Goal: Book appointment/travel/reservation

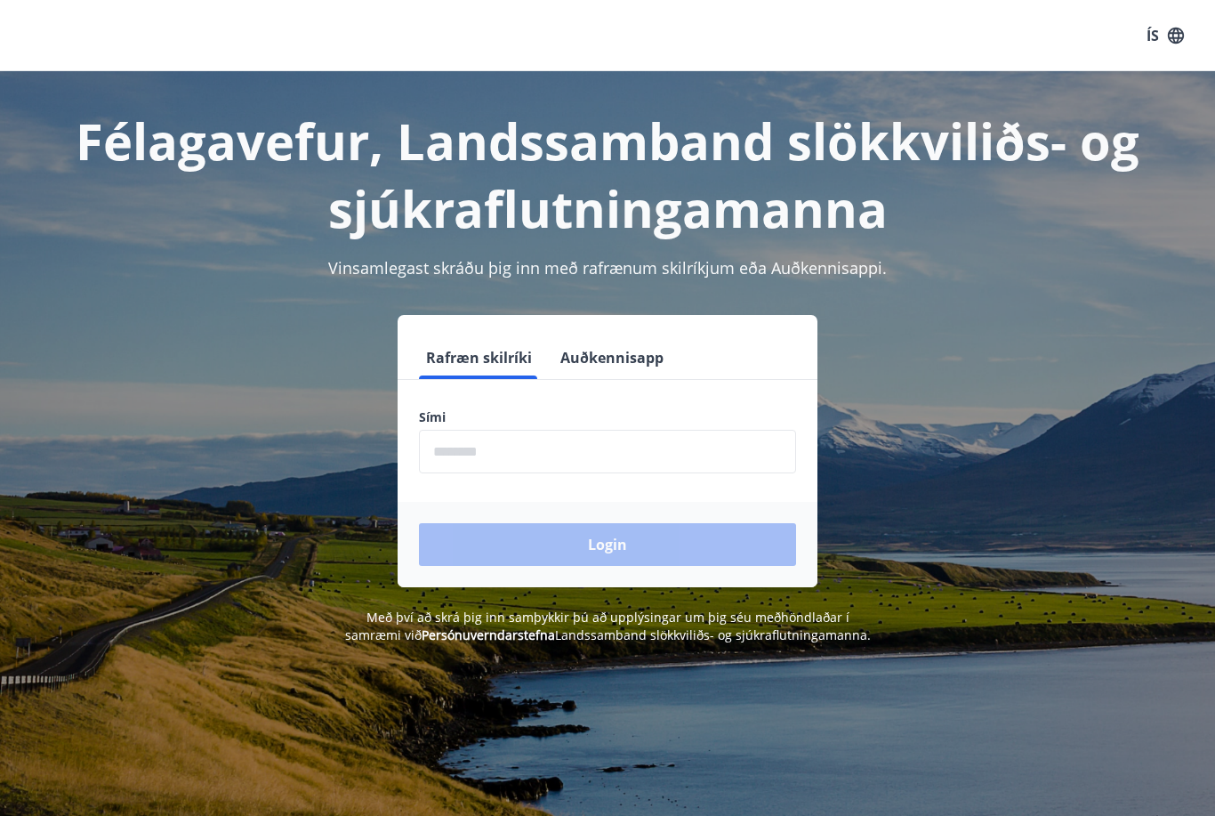
click at [554, 447] on input "phone" at bounding box center [607, 452] width 377 height 44
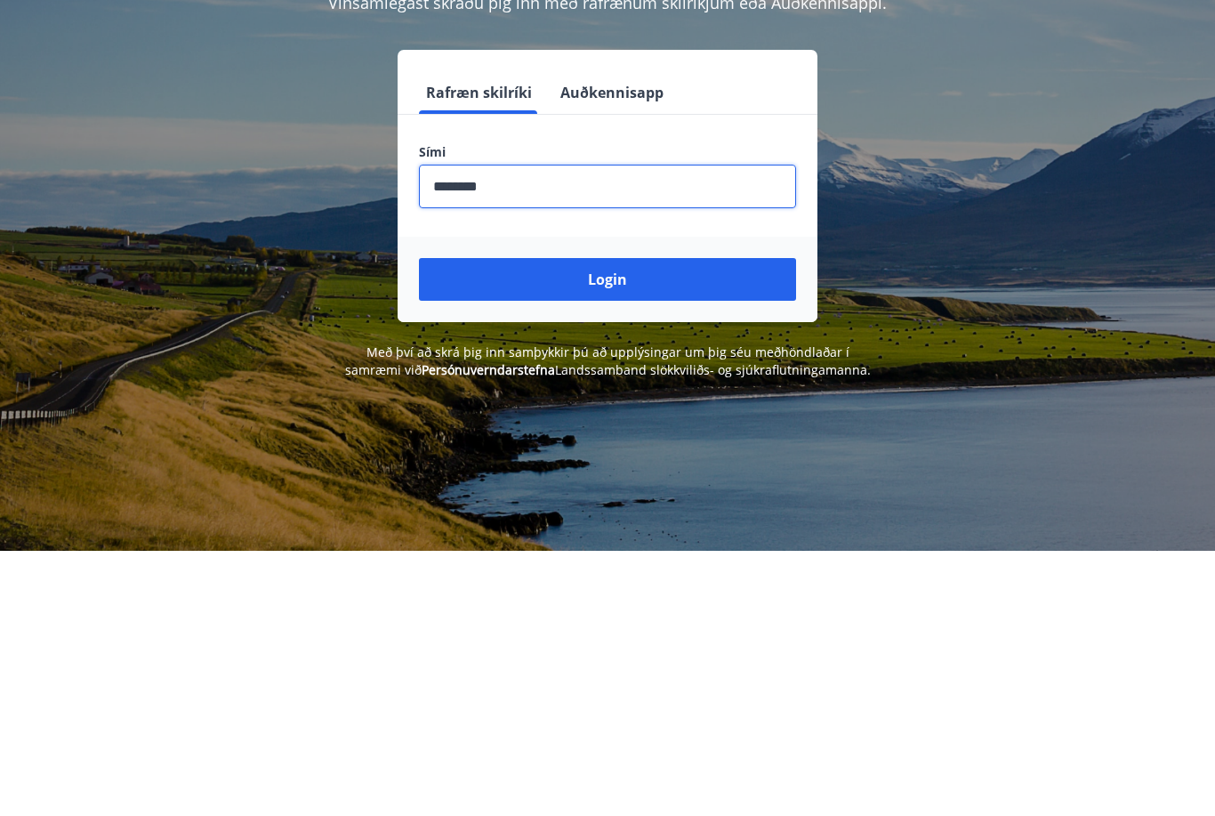
type input "********"
click at [689, 523] on button "Login" at bounding box center [607, 544] width 377 height 43
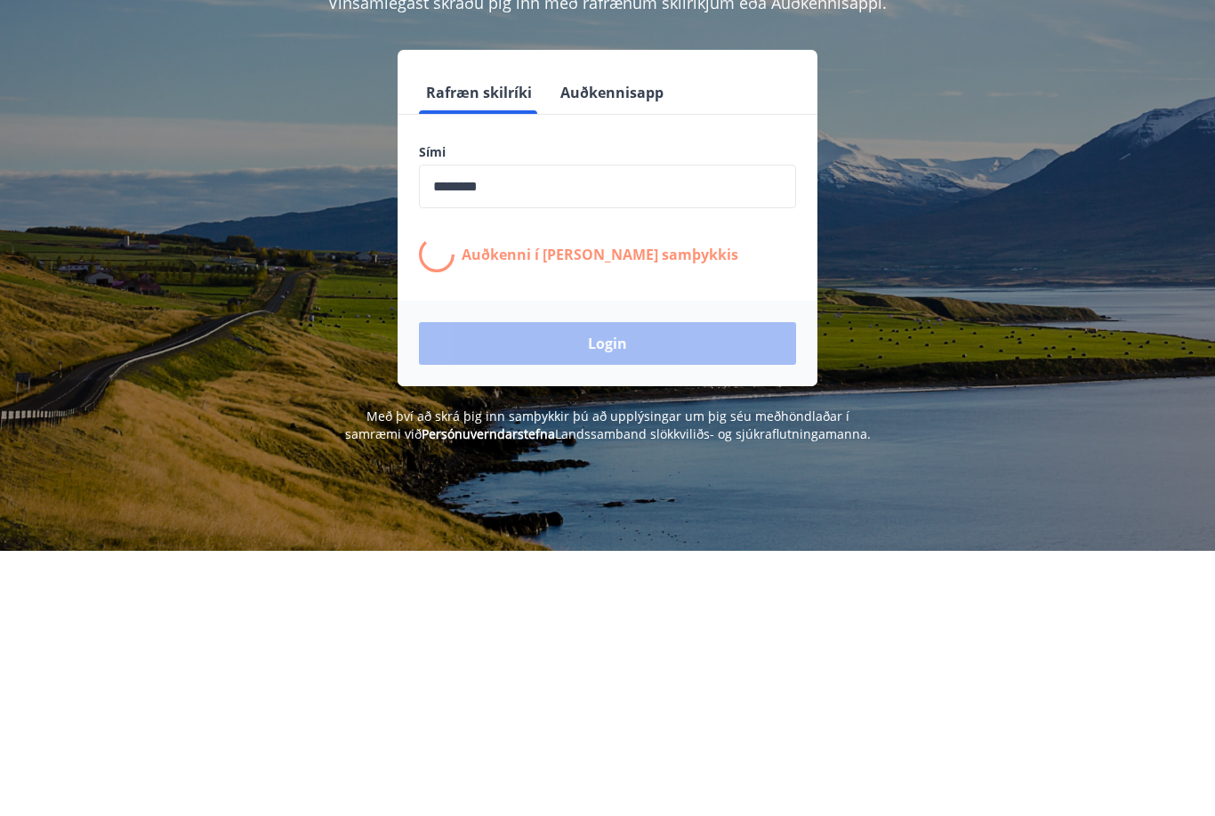
scroll to position [265, 0]
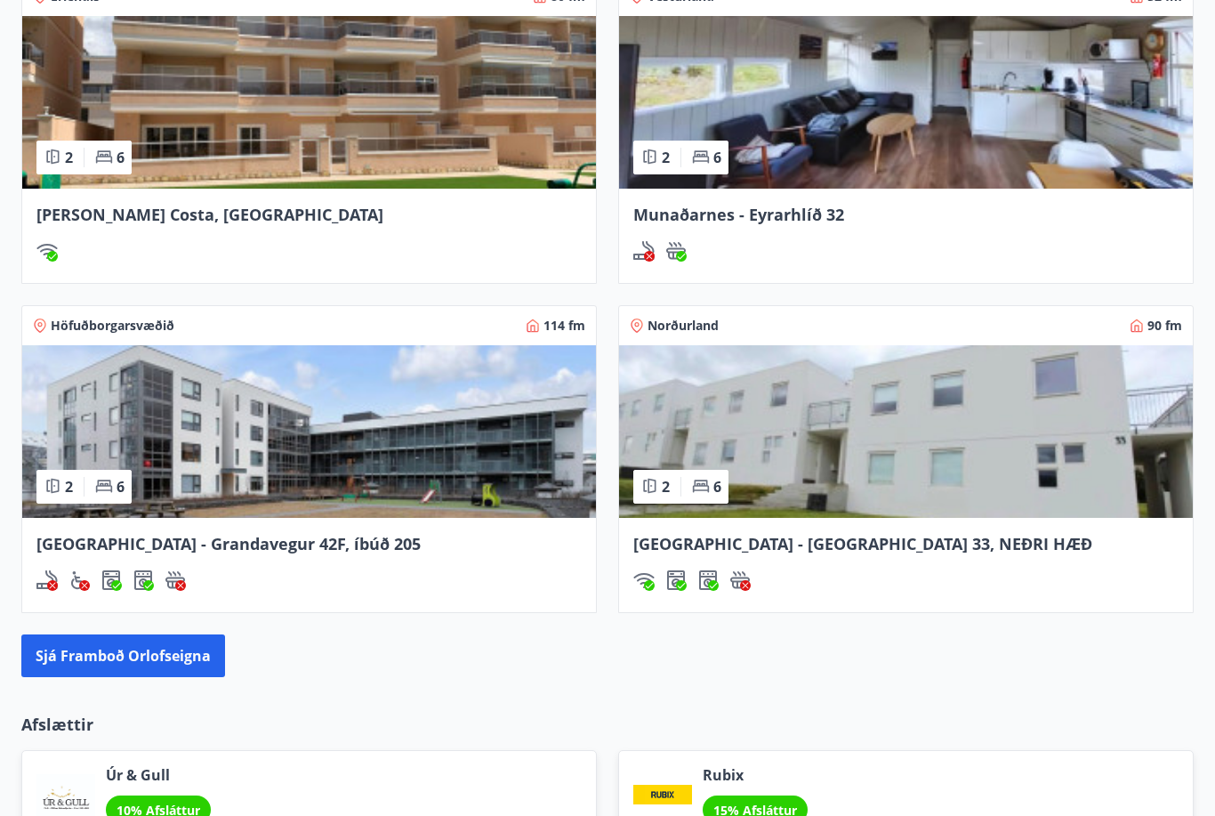
scroll to position [1485, 0]
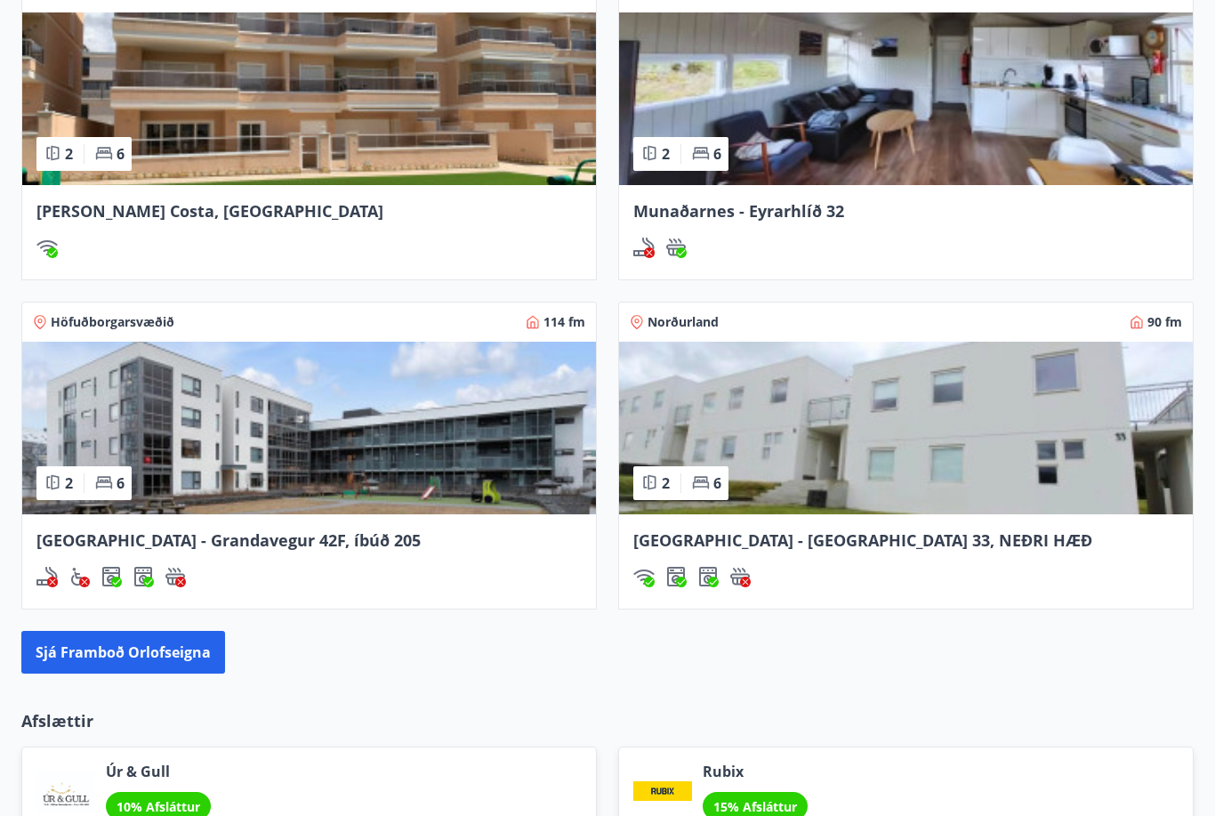
click at [454, 484] on img at bounding box center [309, 428] width 574 height 173
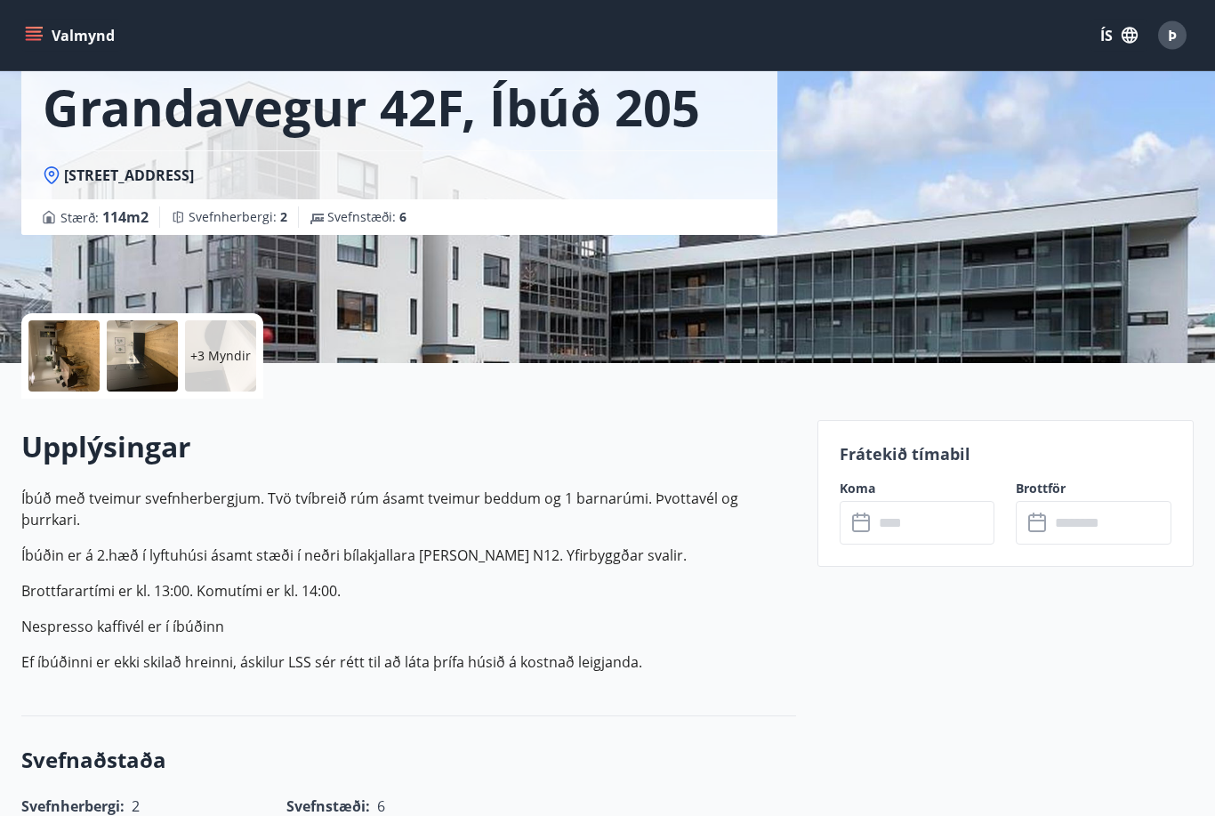
click at [914, 524] on input "text" at bounding box center [935, 524] width 122 height 44
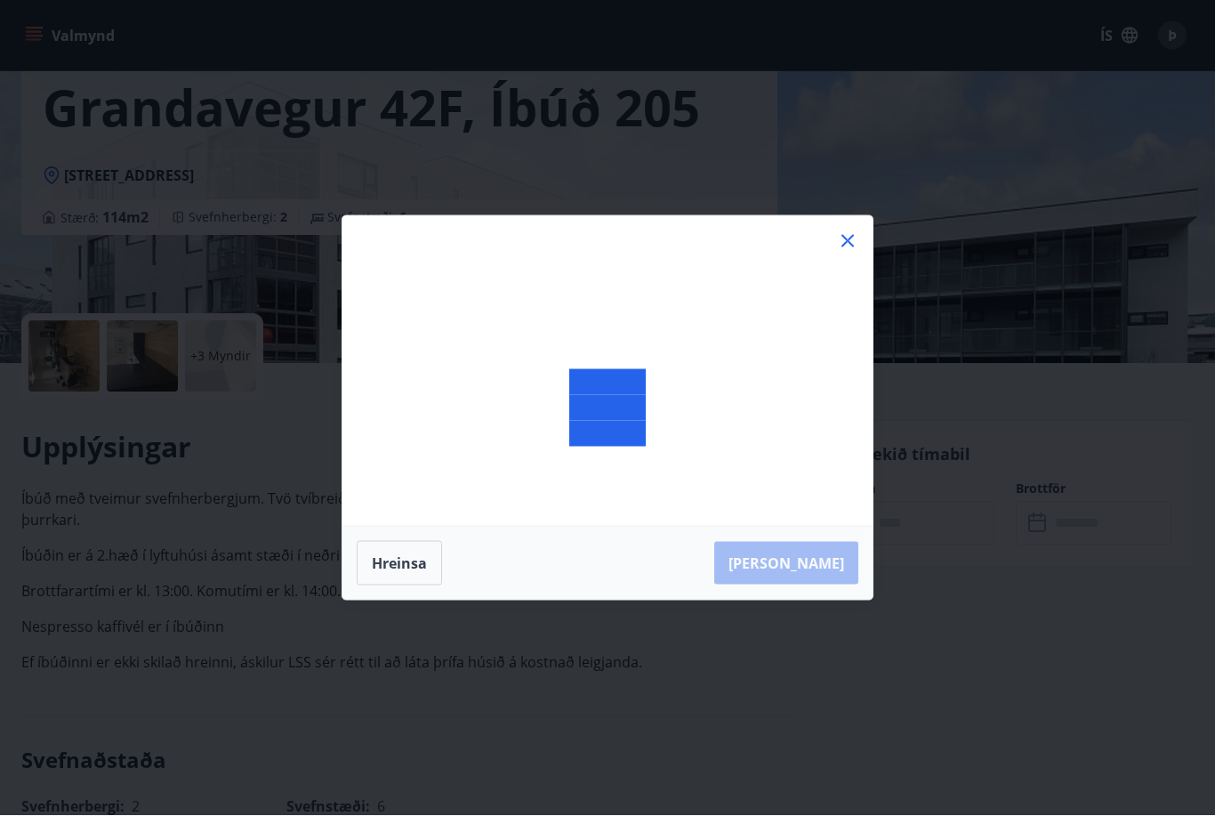
scroll to position [171, 0]
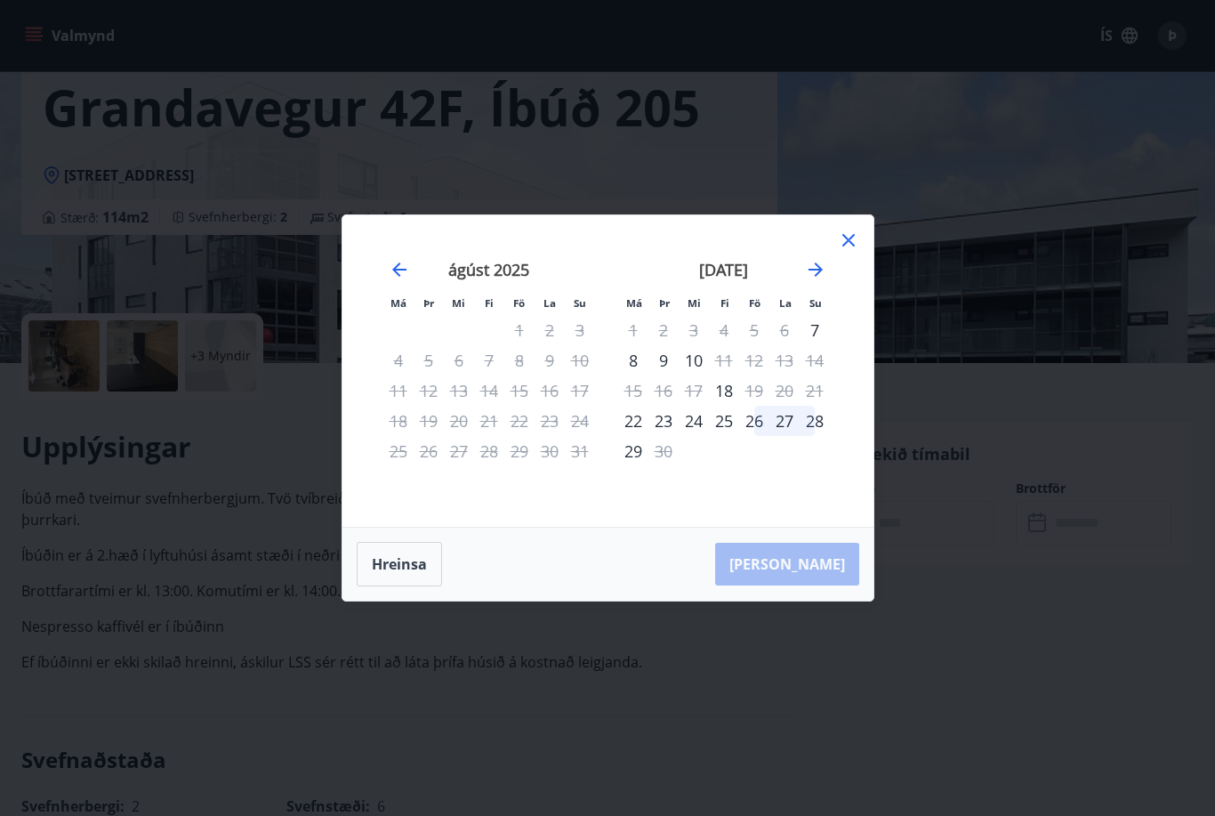
click at [838, 251] on icon at bounding box center [848, 240] width 21 height 21
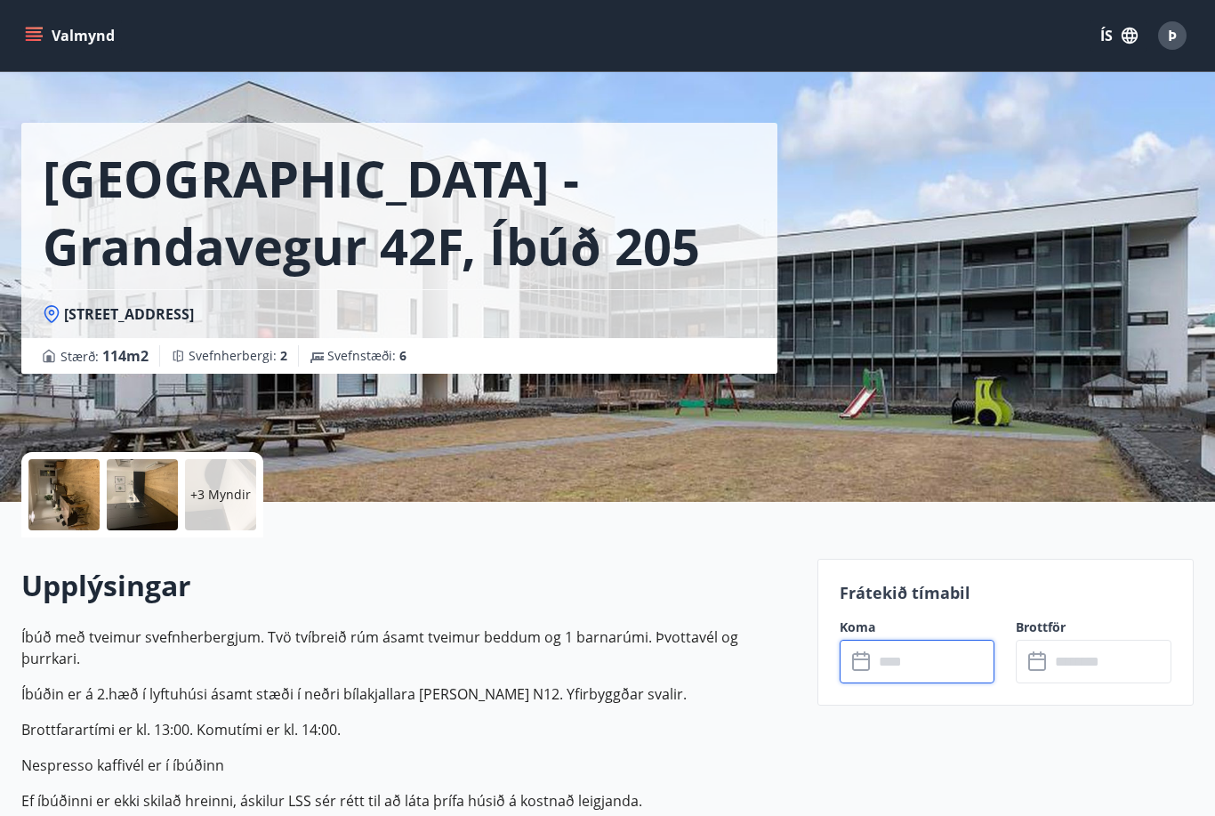
scroll to position [19, 0]
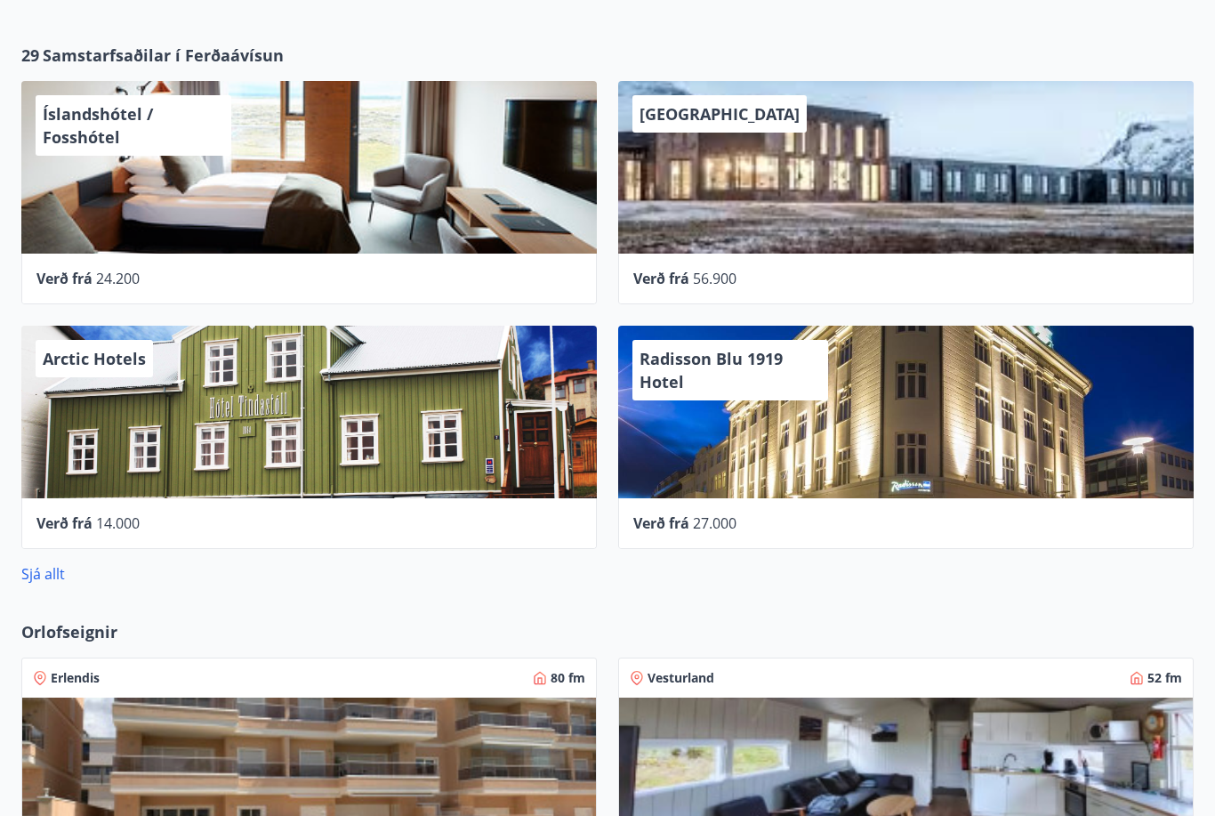
scroll to position [801, 0]
click at [738, 463] on div "Radisson Blu 1919 Hotel" at bounding box center [906, 412] width 576 height 173
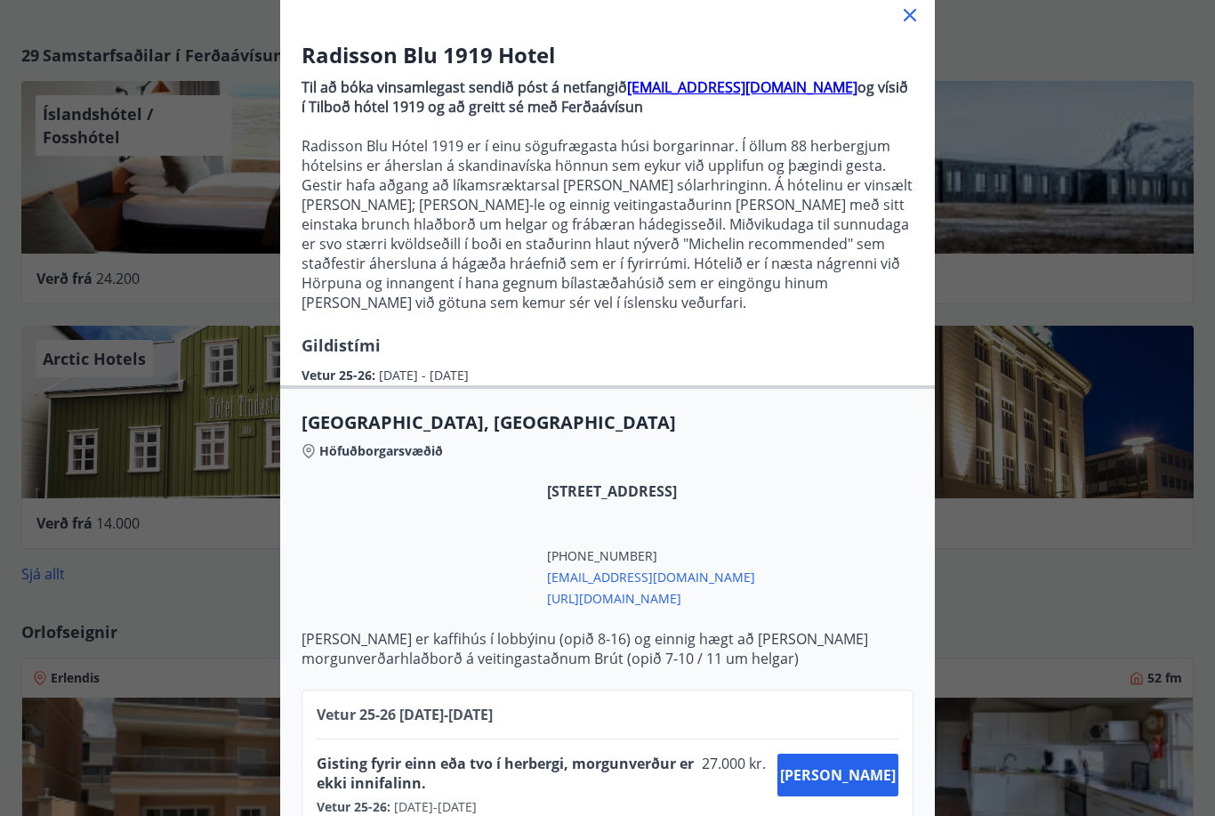
scroll to position [116, 0]
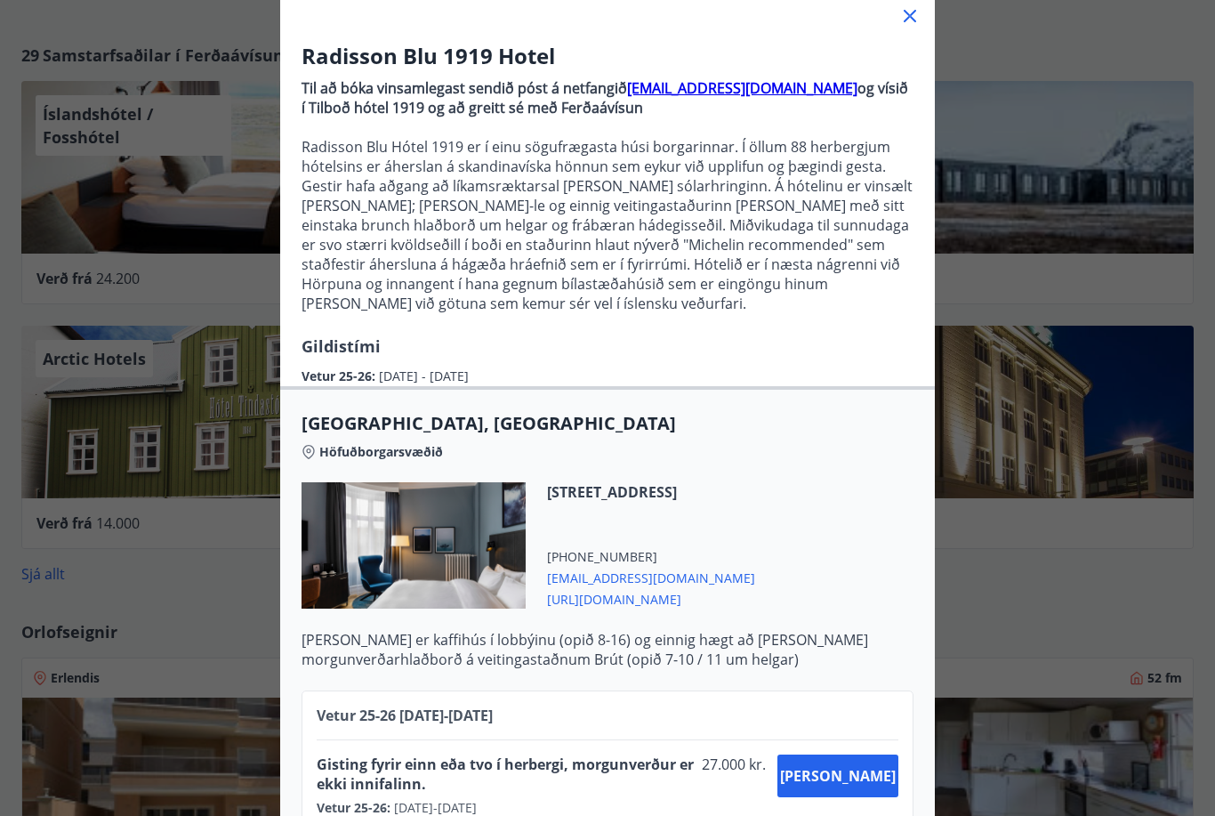
click at [1044, 595] on div "Radisson Blu 1919 Hotel Til að bóka vinsamlegast sendið póst á netfangið sales.…" at bounding box center [607, 292] width 1215 height 816
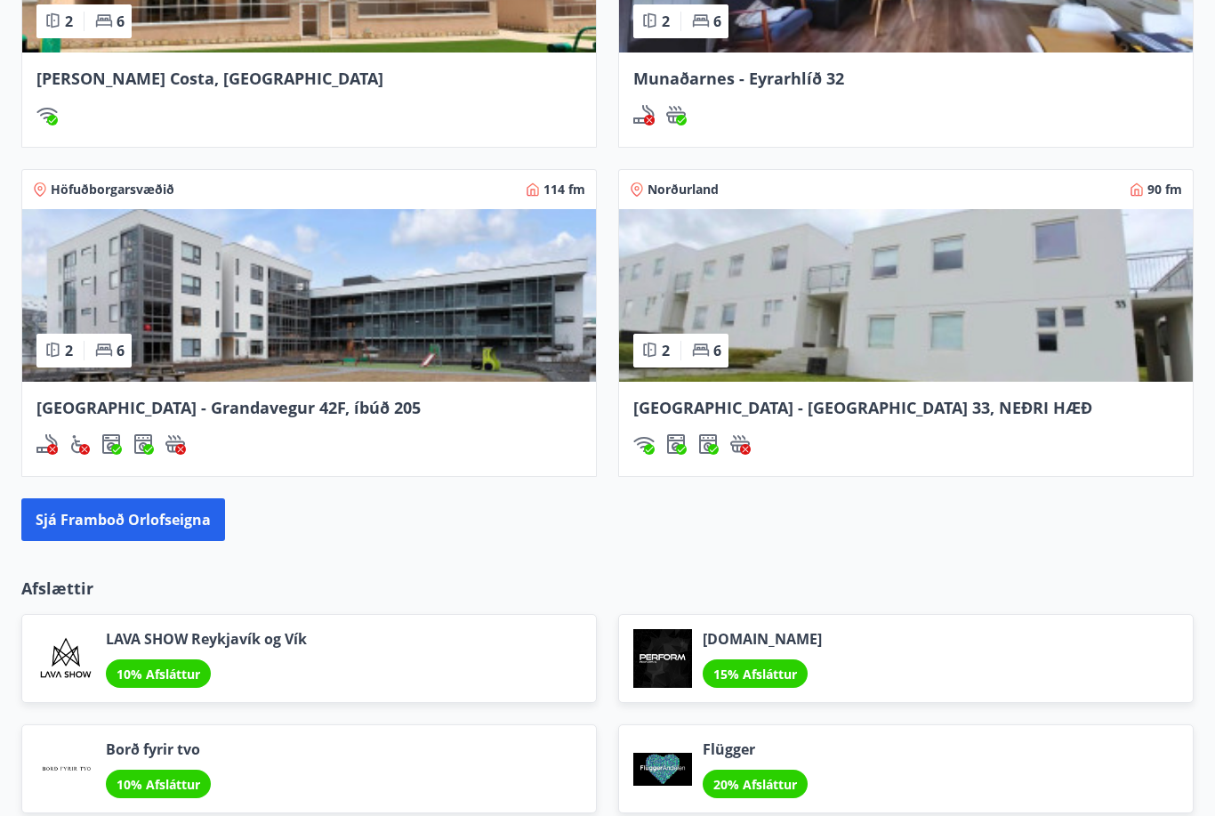
scroll to position [1660, 0]
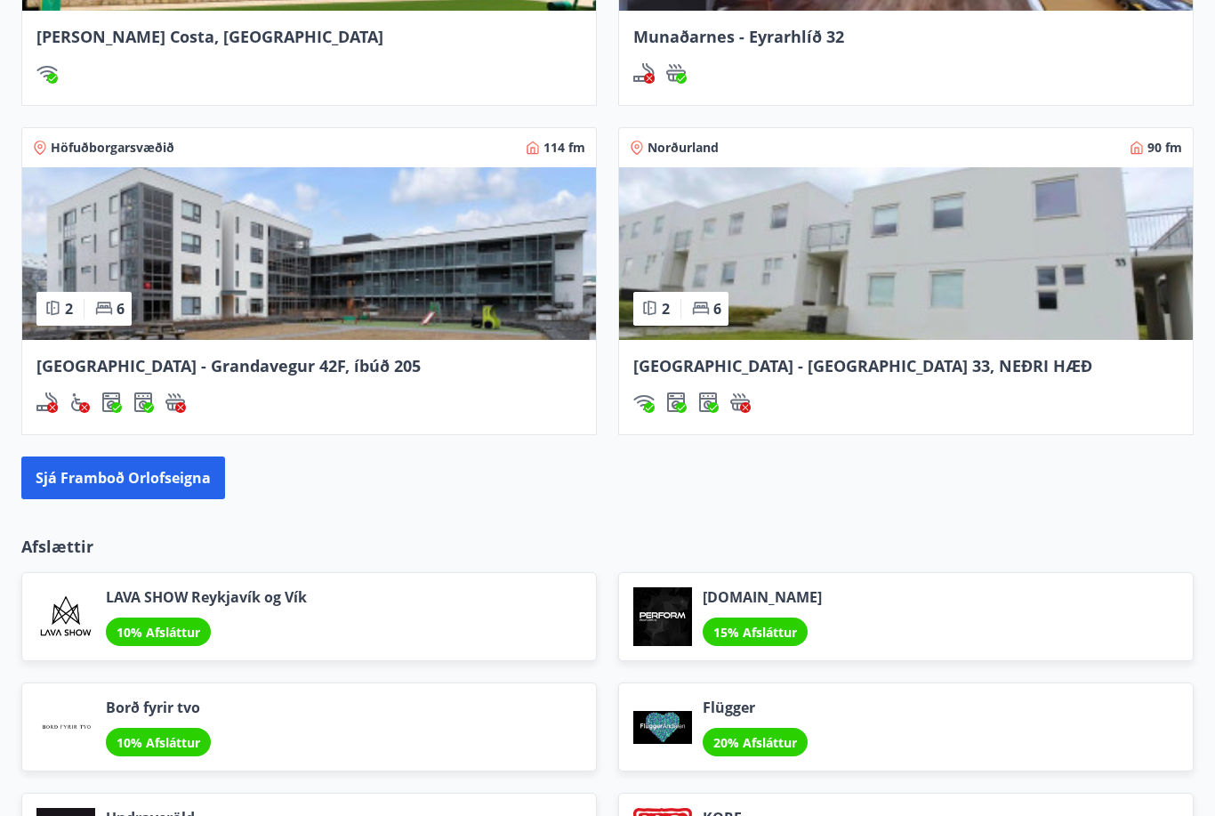
click at [83, 494] on button "Sjá framboð orlofseigna" at bounding box center [123, 477] width 204 height 43
